Goal: Navigation & Orientation: Understand site structure

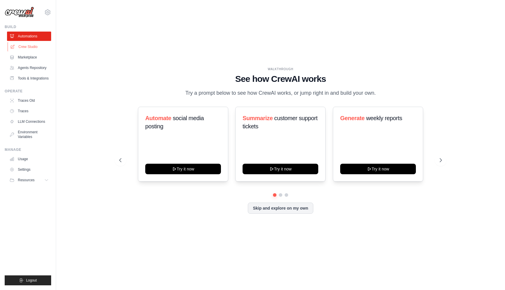
click at [29, 44] on link "Crew Studio" at bounding box center [30, 46] width 44 height 9
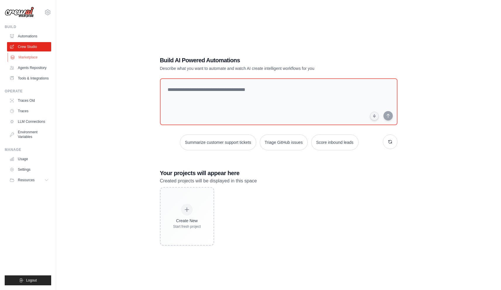
click at [28, 56] on link "Marketplace" at bounding box center [30, 57] width 44 height 9
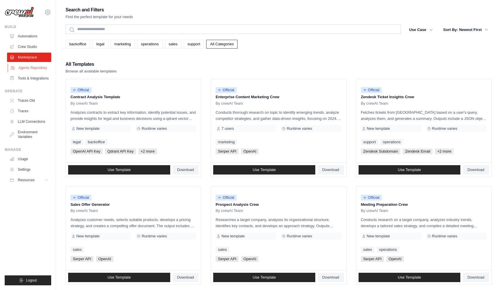
click at [28, 66] on link "Agents Repository" at bounding box center [30, 67] width 44 height 9
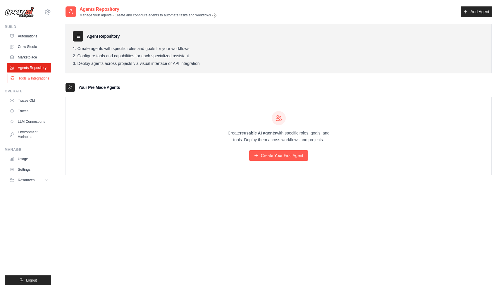
click at [27, 79] on link "Tools & Integrations" at bounding box center [30, 78] width 44 height 9
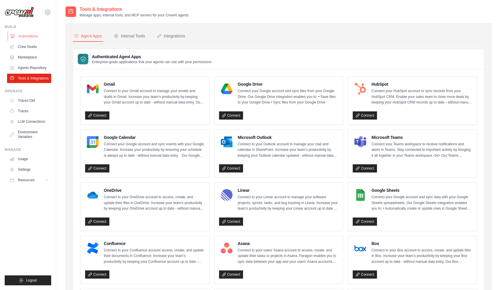
click at [31, 38] on link "Automations" at bounding box center [30, 36] width 44 height 9
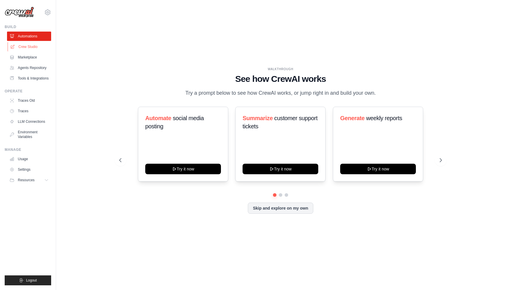
click at [38, 47] on link "Crew Studio" at bounding box center [30, 46] width 44 height 9
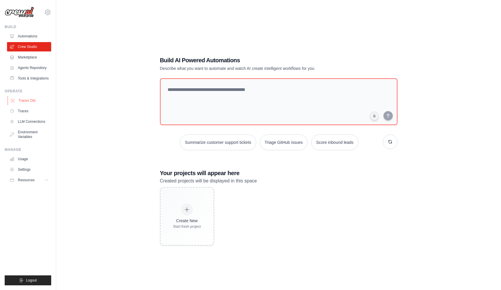
click at [30, 104] on link "Traces Old" at bounding box center [30, 100] width 44 height 9
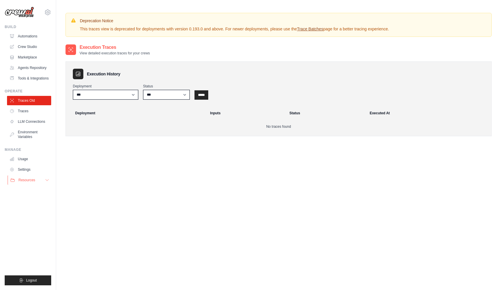
click at [27, 182] on span "Resources" at bounding box center [26, 180] width 17 height 5
click at [32, 194] on link "Documentation" at bounding box center [31, 190] width 41 height 8
